Goal: Transaction & Acquisition: Purchase product/service

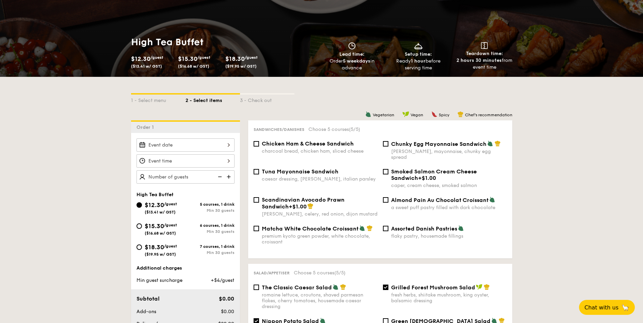
scroll to position [163, 0]
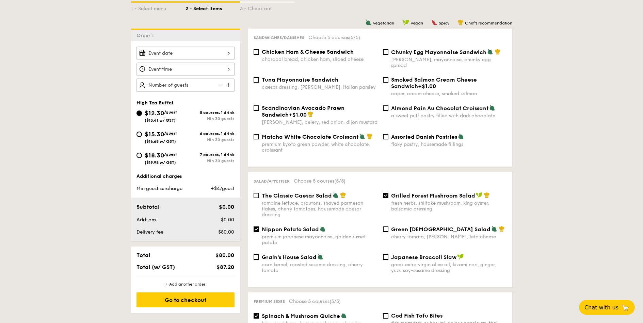
click at [392, 134] on span "Assorted Danish Pastries" at bounding box center [424, 137] width 66 height 6
click at [388, 134] on input "Assorted Danish Pastries flaky pastry, housemade fillings" at bounding box center [385, 136] width 5 height 5
checkbox input "true"
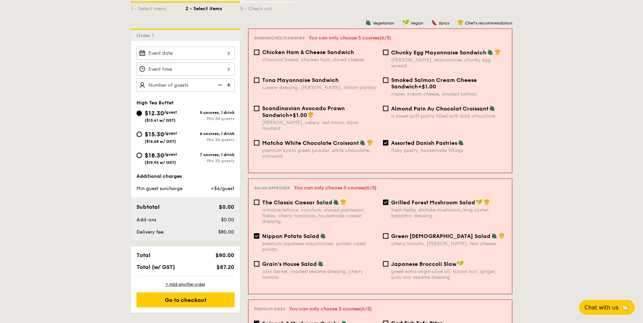
click at [262, 241] on div "premium japanese mayonnaise, golden russet potato" at bounding box center [319, 247] width 115 height 12
click at [259, 233] on input "Nippon Potato Salad premium japanese mayonnaise, golden russet potato" at bounding box center [256, 235] width 5 height 5
checkbox input "false"
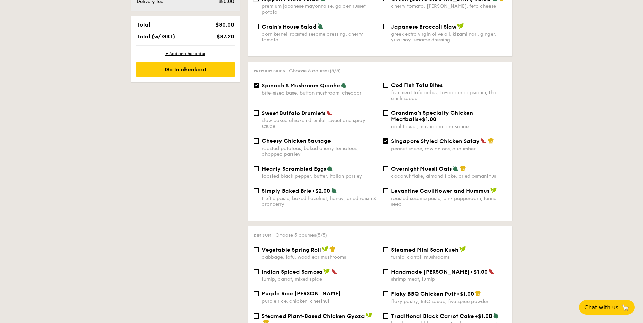
scroll to position [408, 0]
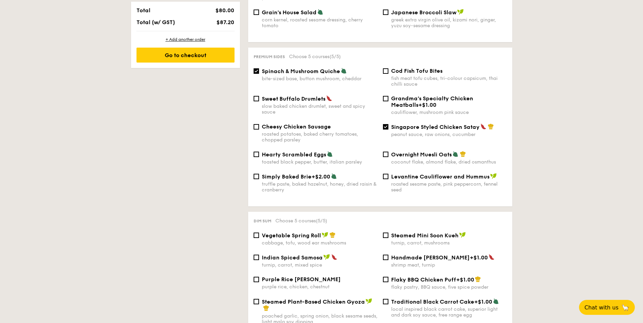
click at [325, 68] on span "Spinach & Mushroom Quiche" at bounding box center [301, 71] width 78 height 6
click at [259, 68] on input "Spinach & Mushroom Quiche bite-sized base, button mushroom, cheddar" at bounding box center [255, 70] width 5 height 5
click at [304, 69] on div "Spinach & Mushroom Quiche bite-sized base, button mushroom, cheddar" at bounding box center [320, 75] width 116 height 14
click at [259, 69] on input "Spinach & Mushroom Quiche bite-sized base, button mushroom, cheddar" at bounding box center [255, 70] width 5 height 5
click at [304, 69] on div "Spinach & Mushroom Quiche bite-sized base, button mushroom, cheddar" at bounding box center [320, 75] width 116 height 14
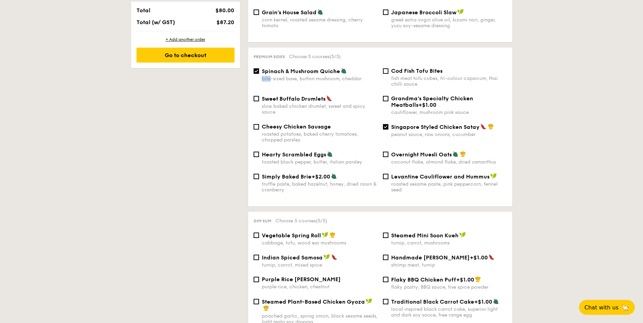
click at [259, 69] on input "Spinach & Mushroom Quiche bite-sized base, button mushroom, cheddar" at bounding box center [255, 70] width 5 height 5
click at [301, 68] on span "Spinach & Mushroom Quiche" at bounding box center [301, 71] width 78 height 6
click at [259, 68] on input "Spinach & Mushroom Quiche bite-sized base, button mushroom, cheddar" at bounding box center [255, 70] width 5 height 5
checkbox input "true"
click at [406, 124] on span "Singapore Styled Chicken Satay" at bounding box center [435, 127] width 88 height 6
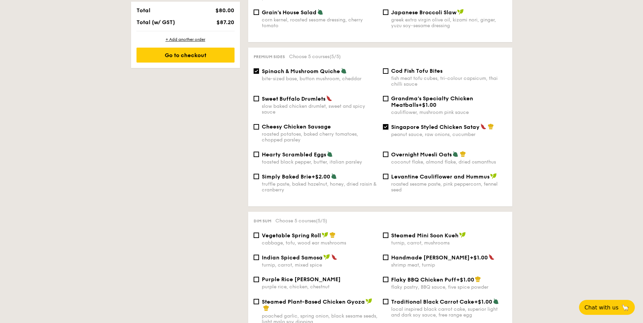
click at [388, 124] on input "Singapore Styled Chicken Satay peanut sauce, raw onions, cucumber" at bounding box center [385, 126] width 5 height 5
checkbox input "false"
click at [297, 69] on div "Spinach & Mushroom Quiche bite-sized base, button mushroom, cheddar" at bounding box center [320, 75] width 116 height 14
click at [259, 69] on input "Spinach & Mushroom Quiche bite-sized base, button mushroom, cheddar" at bounding box center [255, 70] width 5 height 5
checkbox input "false"
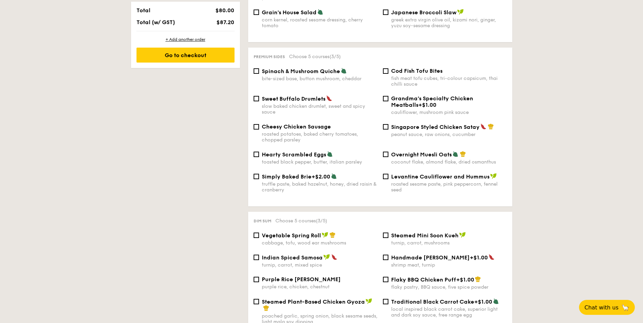
click at [302, 232] on span "Vegetable Spring Roll" at bounding box center [291, 235] width 59 height 6
click at [259, 233] on input "Vegetable Spring Roll cabbage, tofu, wood ear mushrooms" at bounding box center [255, 235] width 5 height 5
checkbox input "true"
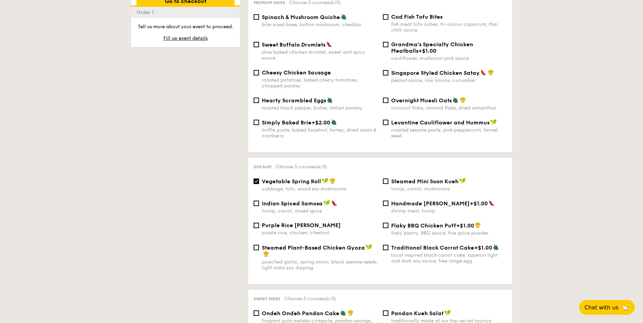
scroll to position [327, 0]
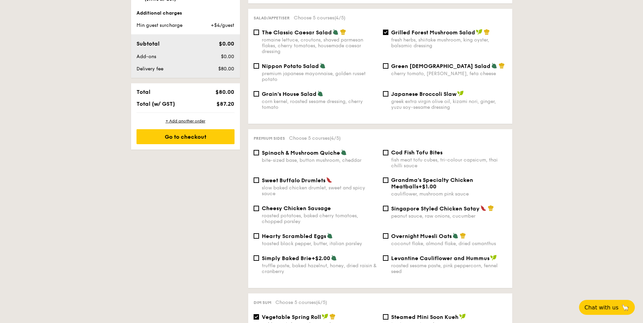
click at [319, 166] on div "Spinach & Mushroom Quiche bite-sized base, button mushroom, cheddar Cod Fish To…" at bounding box center [380, 163] width 259 height 28
click at [312, 158] on div "bite-sized base, button mushroom, cheddar" at bounding box center [320, 161] width 116 height 6
click at [259, 154] on input "Spinach & Mushroom Quiche bite-sized base, button mushroom, cheddar" at bounding box center [255, 152] width 5 height 5
checkbox input "true"
click at [426, 218] on div "Cheesy Chicken Sausage roasted potatoes, baked cherry tomatoes, chopped parsley…" at bounding box center [380, 219] width 259 height 28
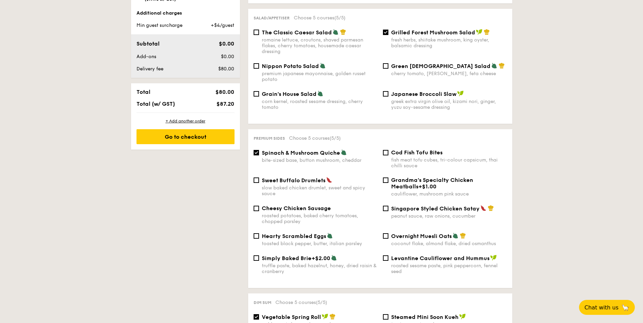
click at [429, 215] on div "Cheesy Chicken Sausage roasted potatoes, baked cherry tomatoes, chopped parsley…" at bounding box center [380, 219] width 259 height 28
click at [435, 213] on div "peanut sauce, raw onions, cucumber" at bounding box center [449, 216] width 116 height 6
click at [388, 208] on input "Singapore Styled Chicken Satay peanut sauce, raw onions, cucumber" at bounding box center [385, 208] width 5 height 5
checkbox input "true"
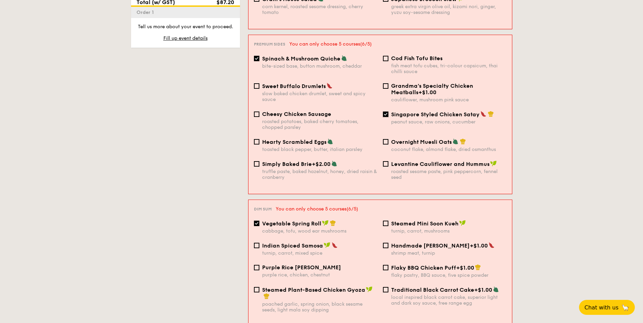
scroll to position [572, 0]
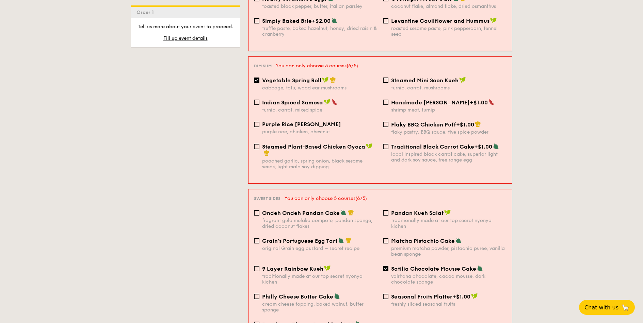
click at [349, 243] on div "Grain's Portuguese Egg Tart original Grain egg custard – secret recipe Matcha P…" at bounding box center [380, 252] width 258 height 28
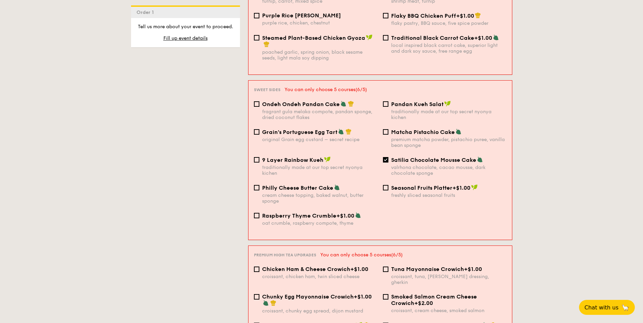
scroll to position [653, 0]
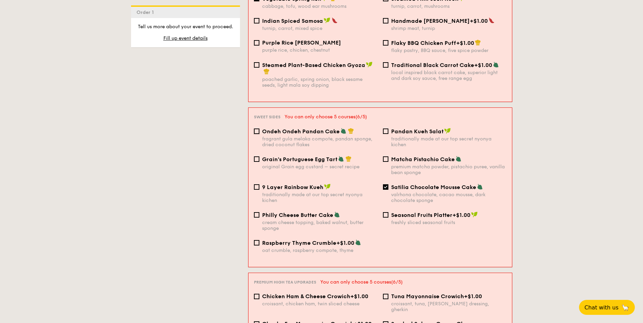
click at [256, 129] on input "Ondeh Ondeh Pandan Cake fragrant [PERSON_NAME] melaka compote, pandan sponge, d…" at bounding box center [256, 131] width 5 height 5
click at [282, 128] on span "Ondeh Ondeh Pandan Cake" at bounding box center [301, 131] width 78 height 6
click at [259, 129] on input "Ondeh Ondeh Pandan Cake fragrant [PERSON_NAME] melaka compote, pandan sponge, d…" at bounding box center [256, 131] width 5 height 5
click at [276, 128] on div "Ondeh Ondeh Pandan Cake fragrant [PERSON_NAME] melaka compote, pandan sponge, d…" at bounding box center [319, 138] width 115 height 20
click at [259, 129] on input "Ondeh Ondeh Pandan Cake fragrant [PERSON_NAME] melaka compote, pandan sponge, d…" at bounding box center [256, 131] width 5 height 5
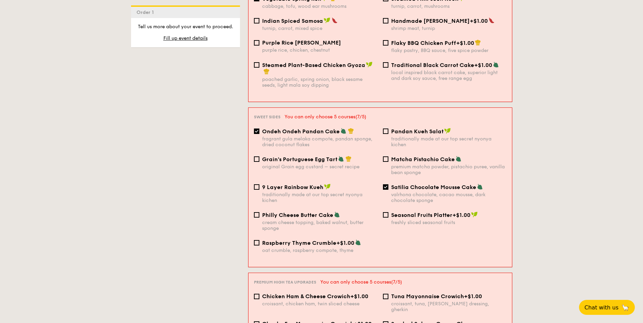
click at [299, 128] on div "Ondeh Ondeh Pandan Cake fragrant [PERSON_NAME] melaka compote, pandan sponge, d…" at bounding box center [319, 138] width 115 height 20
click at [259, 129] on input "Ondeh Ondeh Pandan Cake fragrant [PERSON_NAME] melaka compote, pandan sponge, d…" at bounding box center [256, 131] width 5 height 5
checkbox input "false"
click at [309, 164] on div "original Grain egg custard – secret recipe" at bounding box center [319, 167] width 115 height 6
click at [259, 157] on input "Grain's Portuguese Egg Tart original Grain egg custard – secret recipe" at bounding box center [256, 159] width 5 height 5
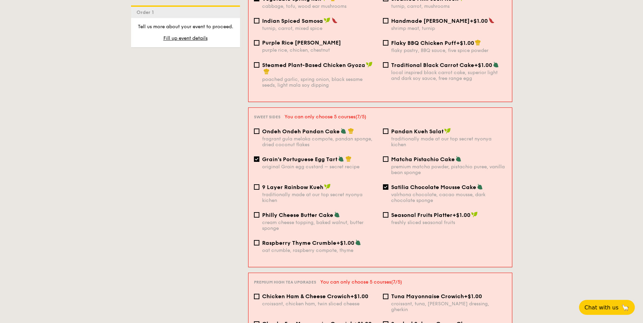
click at [317, 156] on div "Grain's Portuguese Egg Tart original Grain egg custard – secret recipe" at bounding box center [319, 163] width 115 height 14
click at [259, 157] on input "Grain's Portuguese Egg Tart original Grain egg custard – secret recipe" at bounding box center [256, 159] width 5 height 5
click at [317, 156] on div "Grain's Portuguese Egg Tart original Grain egg custard – secret recipe" at bounding box center [319, 163] width 115 height 14
click at [259, 157] on input "Grain's Portuguese Egg Tart original Grain egg custard – secret recipe" at bounding box center [256, 159] width 5 height 5
checkbox input "true"
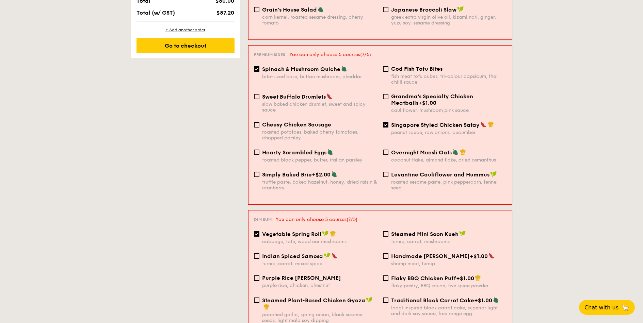
scroll to position [367, 0]
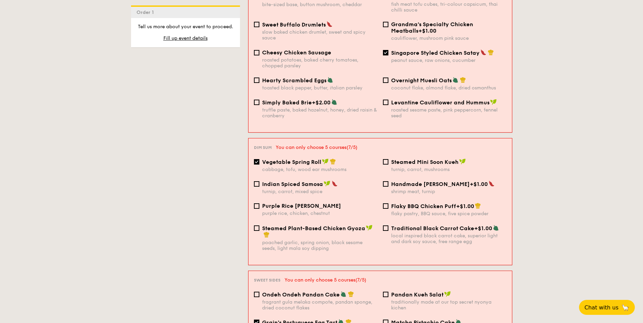
click at [555, 170] on div "1 - Select menu 2 - Select items 3 - Check out Order 1 High Tea Buffet $12.30 /…" at bounding box center [321, 230] width 643 height 1145
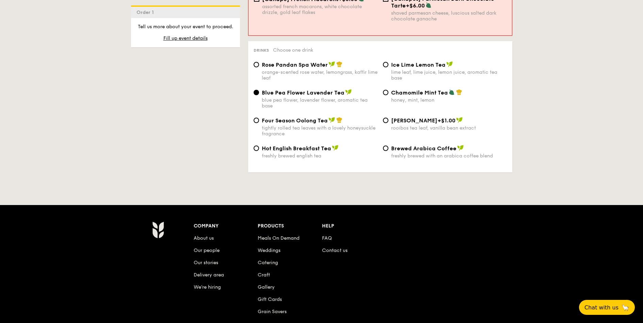
scroll to position [1018, 0]
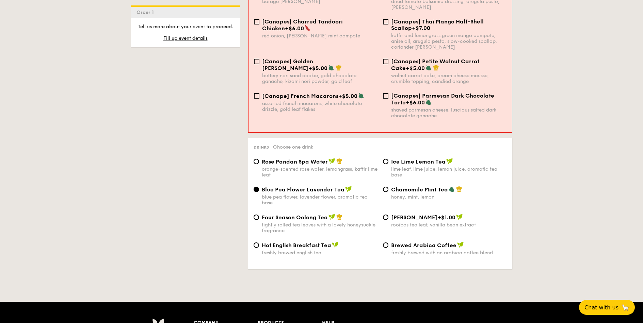
click at [425, 186] on span "Chamomile Mint Tea" at bounding box center [419, 189] width 57 height 6
click at [388, 187] on input "Chamomile Mint Tea honey, mint, lemon" at bounding box center [385, 189] width 5 height 5
radio input "true"
click at [253, 186] on div "Blue Pea Flower Lavender Tea blue pea flower, lavender flower, aromatic tea base" at bounding box center [315, 196] width 129 height 20
click at [254, 187] on input "Blue Pea Flower Lavender Tea blue pea flower, lavender flower, aromatic tea base" at bounding box center [255, 189] width 5 height 5
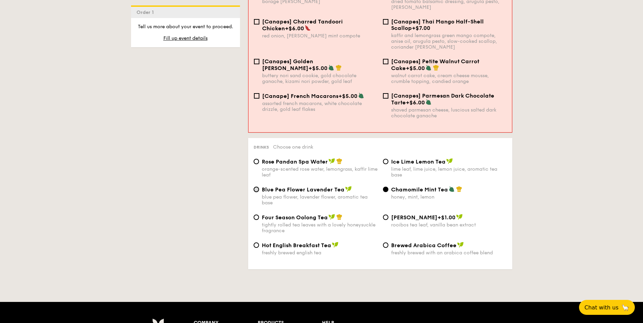
radio input "true"
click at [412, 186] on span "Chamomile Mint Tea" at bounding box center [419, 189] width 57 height 6
click at [388, 187] on input "Chamomile Mint Tea honey, mint, lemon" at bounding box center [385, 189] width 5 height 5
radio input "true"
